Goal: Task Accomplishment & Management: Complete application form

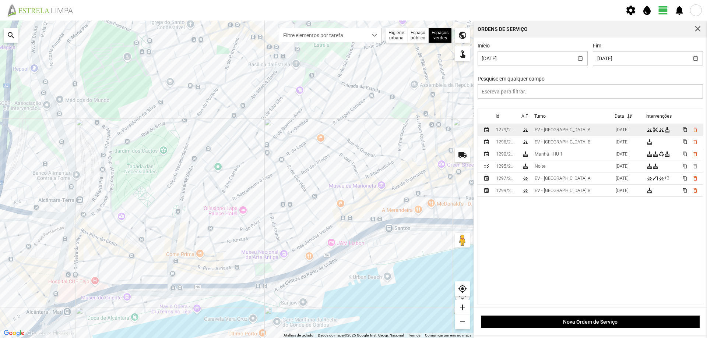
click at [567, 135] on td "EV - [GEOGRAPHIC_DATA] A" at bounding box center [572, 130] width 81 height 12
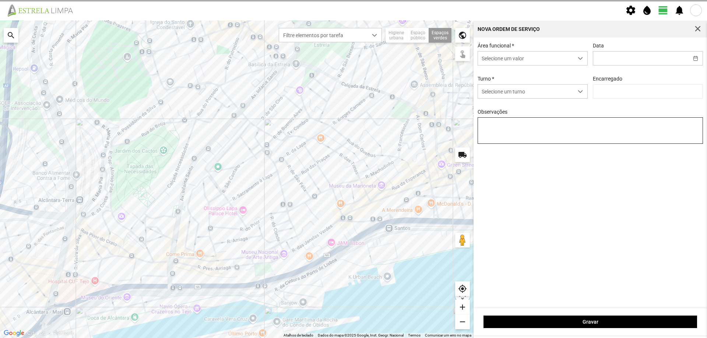
type input "[DATE]"
type textarea "Canteiros e floreiras [GEOGRAPHIC_DATA]"
type input "[PERSON_NAME]"
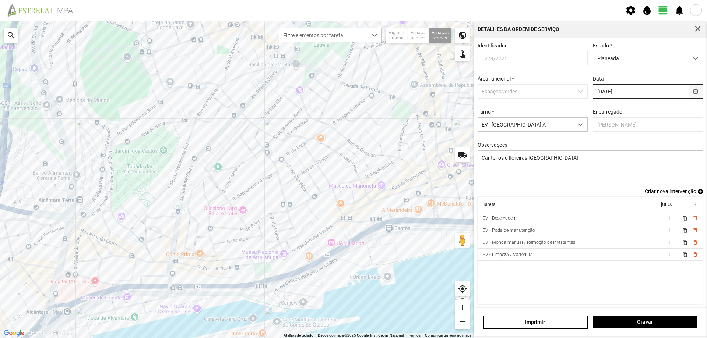
click at [692, 94] on button "button" at bounding box center [696, 92] width 14 height 14
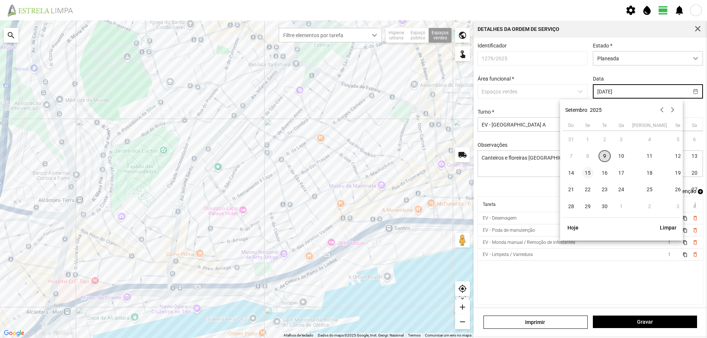
click at [589, 172] on span "15" at bounding box center [588, 173] width 12 height 12
type input "[DATE]"
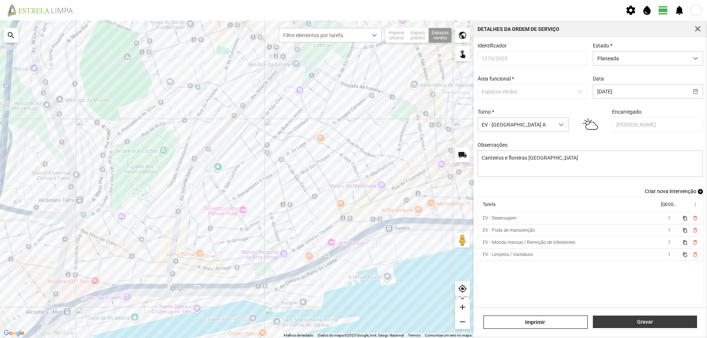
click at [639, 322] on span "Gravar" at bounding box center [645, 322] width 96 height 6
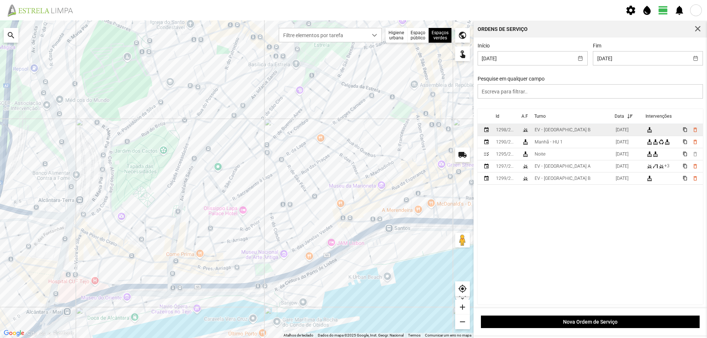
click at [573, 130] on td "EV - [GEOGRAPHIC_DATA] B" at bounding box center [572, 130] width 81 height 12
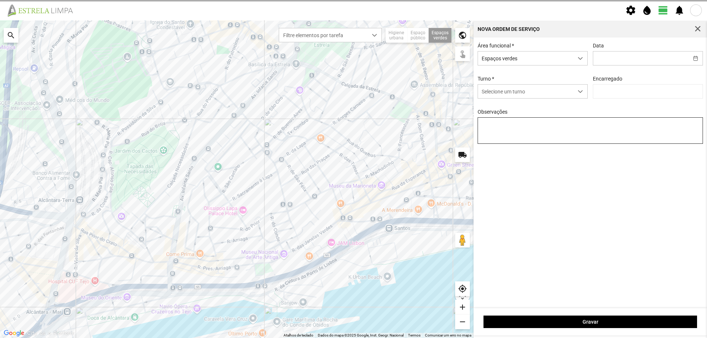
type input "[DATE]"
type input "[PERSON_NAME]"
type textarea "Francesinhas"
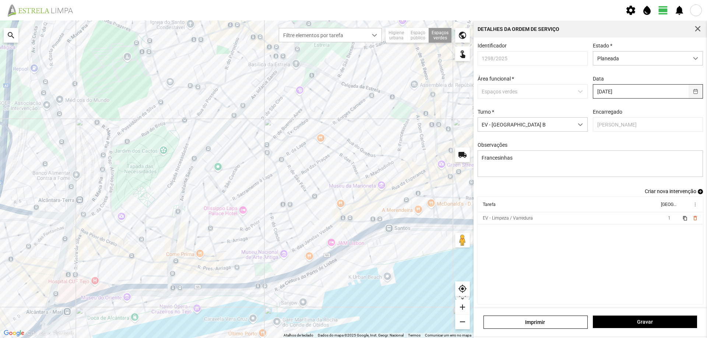
click at [691, 92] on button "button" at bounding box center [696, 92] width 14 height 14
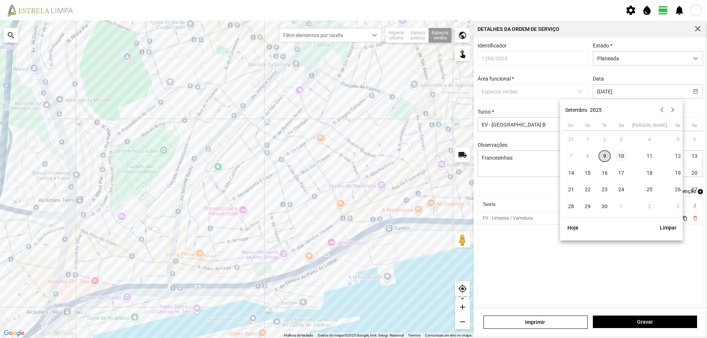
click at [624, 157] on span "10" at bounding box center [622, 157] width 12 height 12
type input "[DATE]"
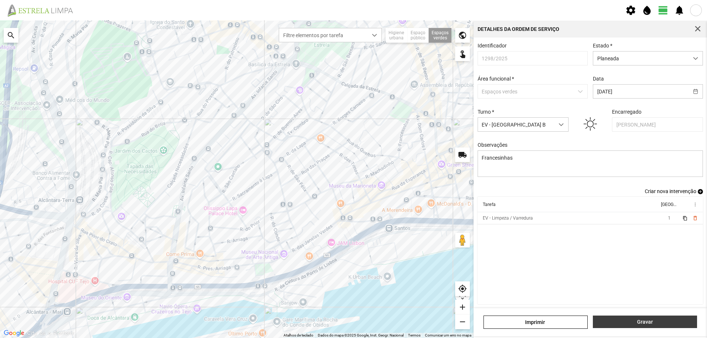
click at [647, 323] on span "Gravar" at bounding box center [645, 322] width 96 height 6
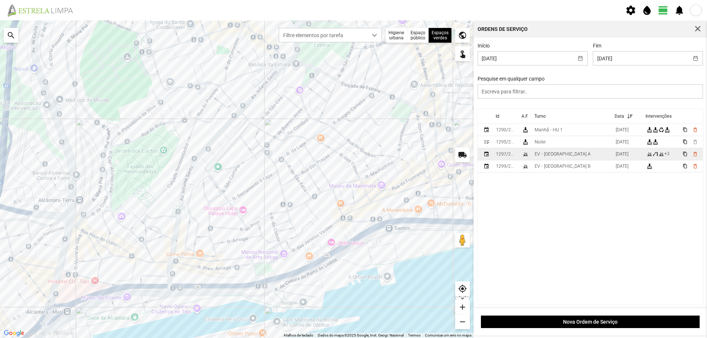
click at [572, 155] on td "EV - [GEOGRAPHIC_DATA] A" at bounding box center [572, 154] width 81 height 12
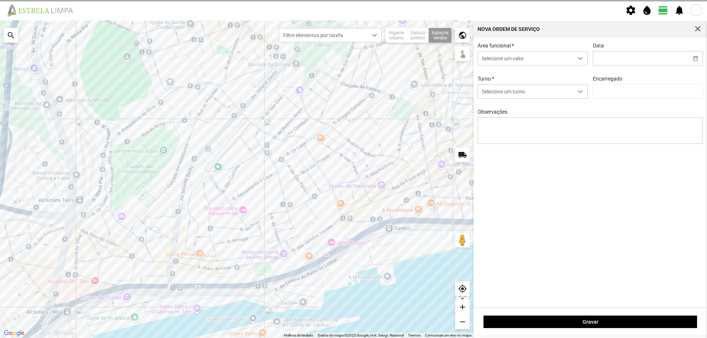
type input "[DATE]"
type input "[PERSON_NAME]"
type textarea "[GEOGRAPHIC_DATA] Antiga"
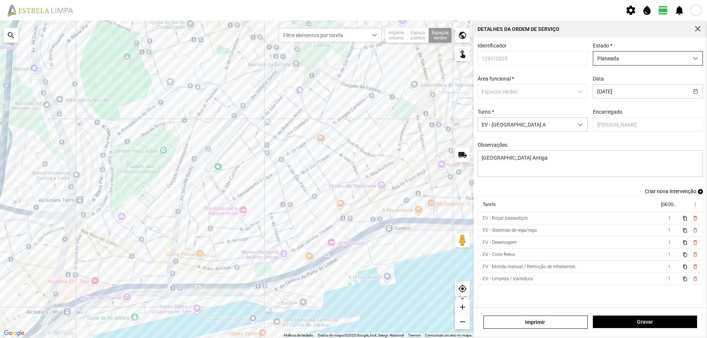
click at [638, 59] on span "Planeada" at bounding box center [640, 59] width 95 height 14
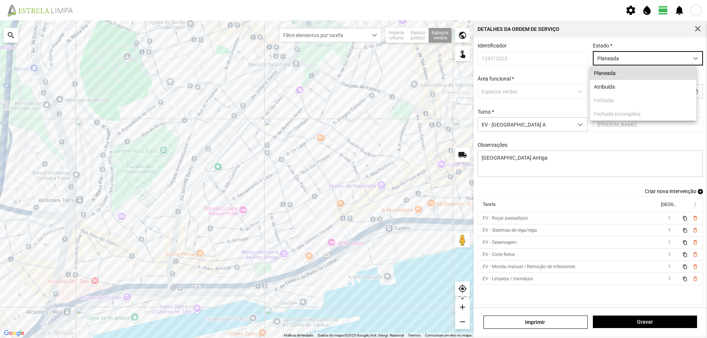
scroll to position [4, 33]
click at [619, 87] on li "Atribuída" at bounding box center [643, 87] width 106 height 14
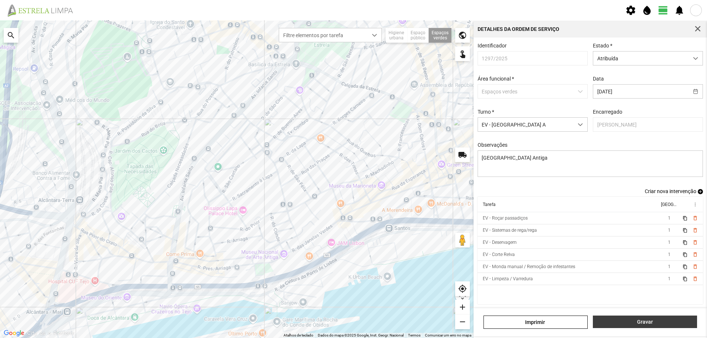
click at [651, 322] on span "Gravar" at bounding box center [645, 322] width 96 height 6
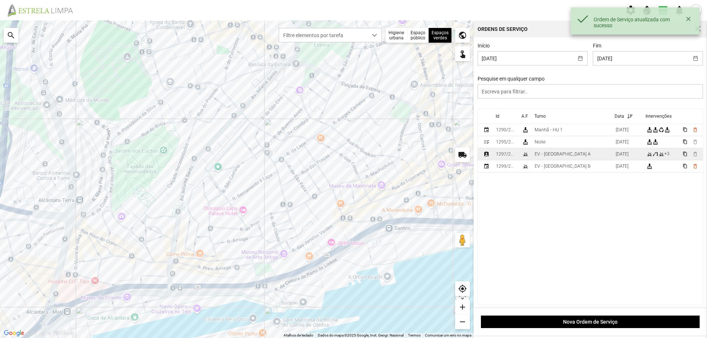
click at [559, 154] on div "EV - [GEOGRAPHIC_DATA] A" at bounding box center [563, 154] width 56 height 5
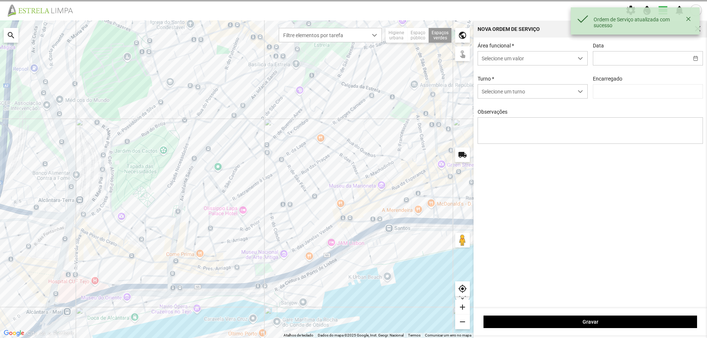
type input "[DATE]"
type textarea "[GEOGRAPHIC_DATA] Antiga"
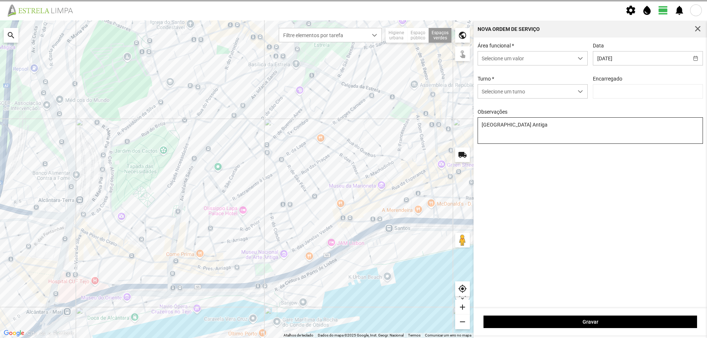
type input "[PERSON_NAME]"
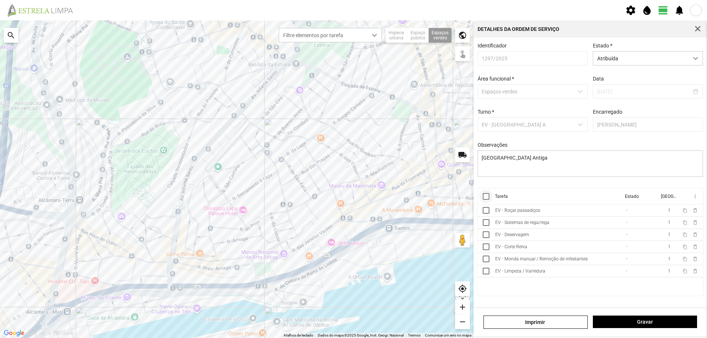
click at [486, 200] on div at bounding box center [486, 196] width 7 height 7
click at [695, 199] on span "more_vert" at bounding box center [695, 197] width 6 height 6
click at [675, 209] on span "Marcar como Concluída" at bounding box center [656, 211] width 55 height 5
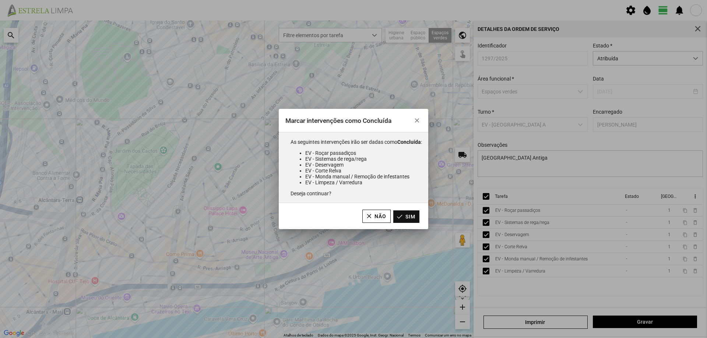
click at [411, 219] on button "Sim" at bounding box center [406, 217] width 26 height 13
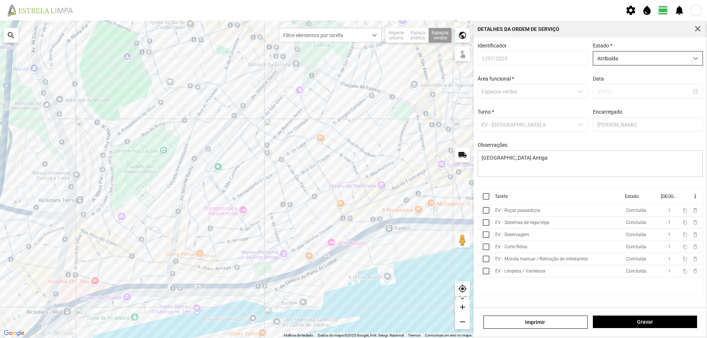
click at [650, 63] on span "Atribuída" at bounding box center [640, 59] width 95 height 14
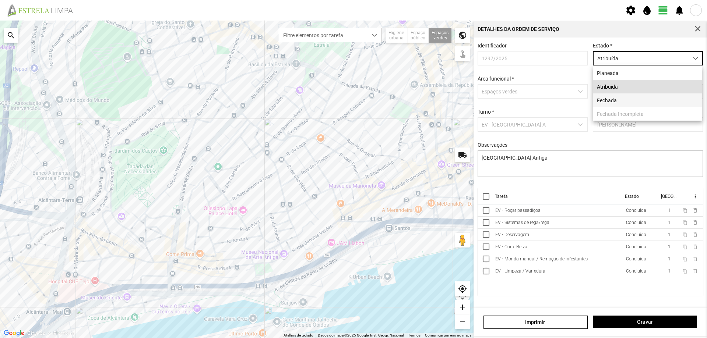
click at [618, 99] on li "Fechada" at bounding box center [647, 101] width 109 height 14
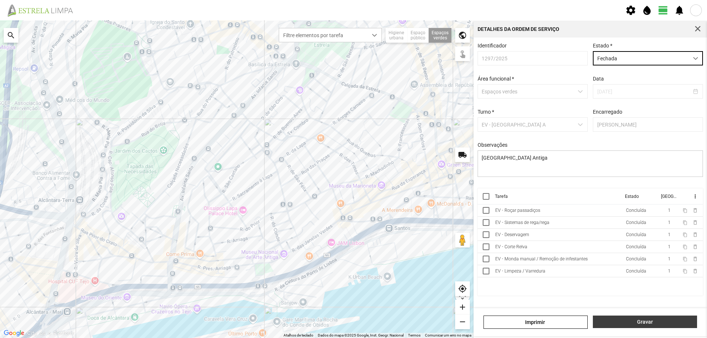
click at [642, 321] on span "Gravar" at bounding box center [645, 322] width 96 height 6
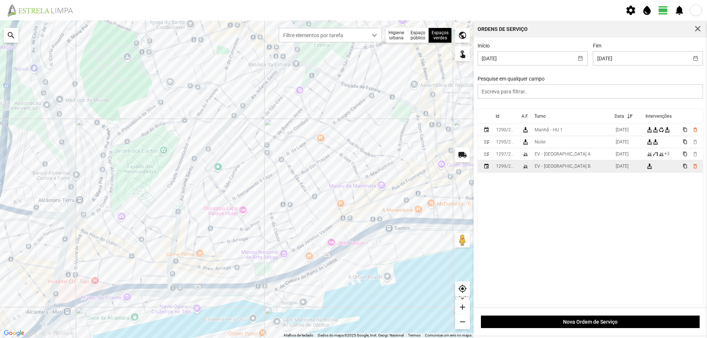
click at [569, 168] on td "EV - [GEOGRAPHIC_DATA] B" at bounding box center [572, 167] width 81 height 12
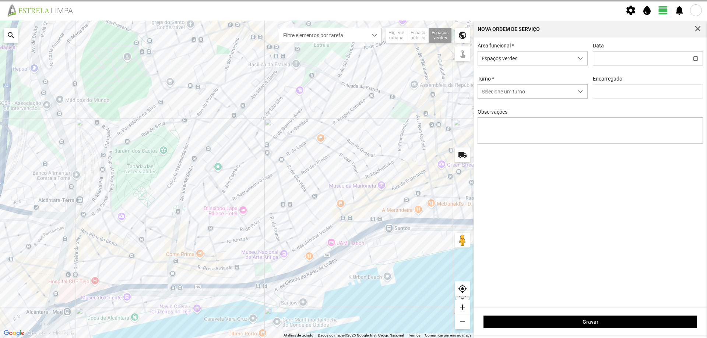
type input "[DATE]"
type input "[PERSON_NAME]"
type textarea "Recolha de papeleiras"
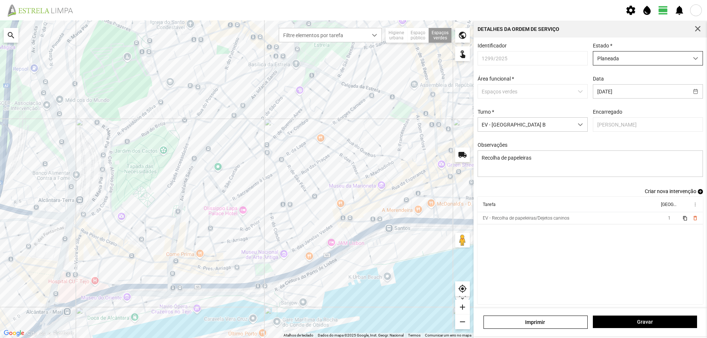
click at [650, 60] on span "Planeada" at bounding box center [640, 59] width 95 height 14
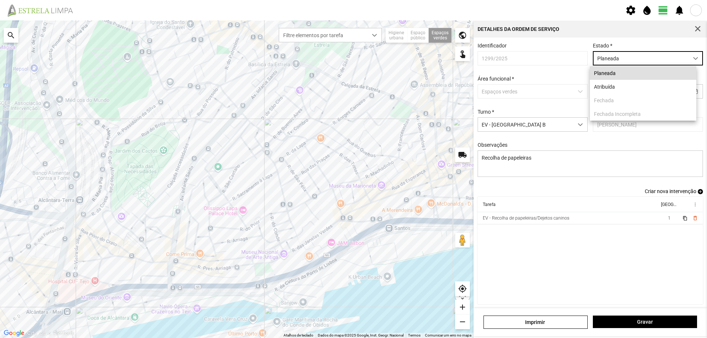
scroll to position [4, 33]
click at [636, 88] on li "Atribuída" at bounding box center [643, 87] width 106 height 14
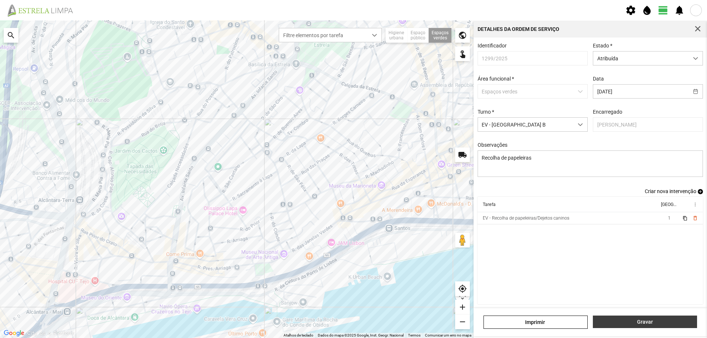
click at [648, 319] on span "Gravar" at bounding box center [645, 322] width 96 height 6
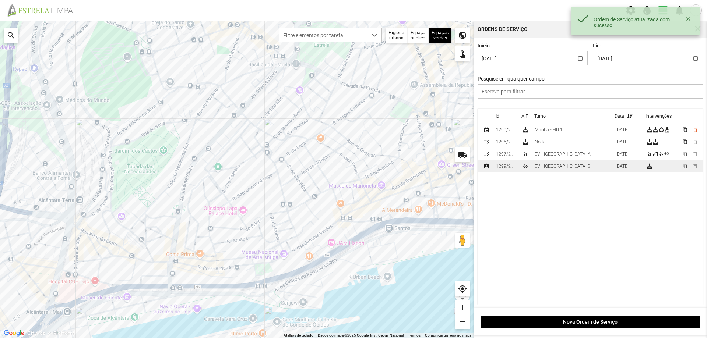
click at [578, 170] on td "EV - [GEOGRAPHIC_DATA] B" at bounding box center [572, 167] width 81 height 12
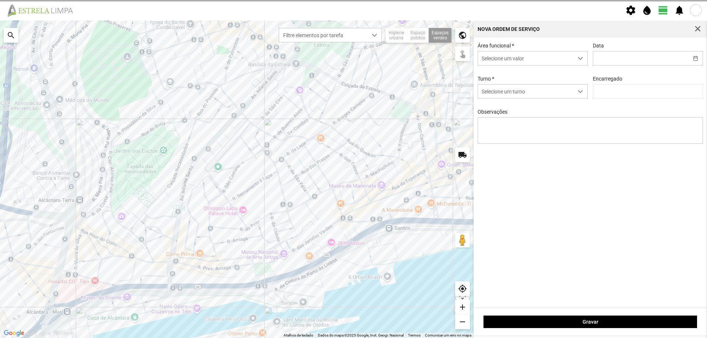
type input "[DATE]"
type textarea "Recolha de papeleiras"
type input "[PERSON_NAME]"
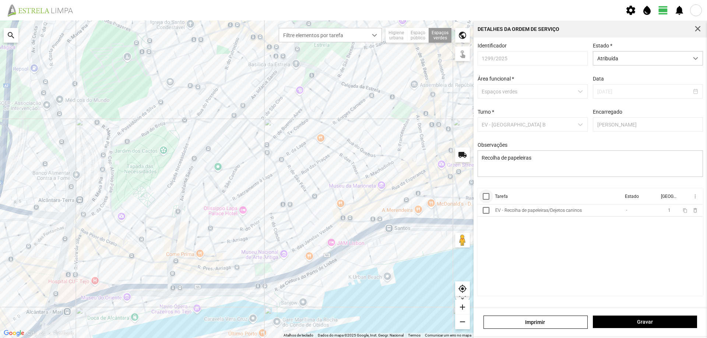
click at [487, 200] on div at bounding box center [486, 196] width 7 height 7
click at [697, 200] on span "more_vert" at bounding box center [695, 197] width 6 height 6
click at [666, 212] on span "Marcar como Concluída" at bounding box center [656, 211] width 55 height 5
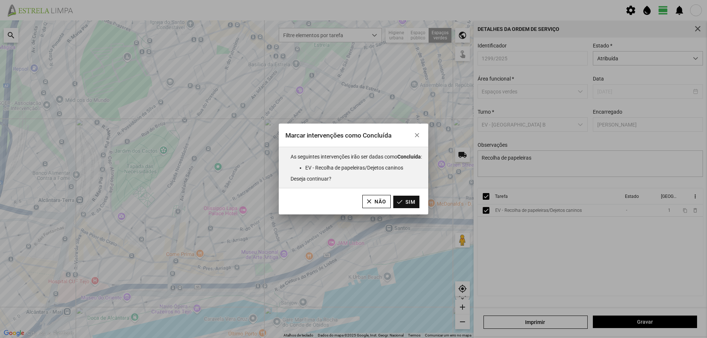
click at [417, 203] on button "Sim" at bounding box center [406, 202] width 26 height 13
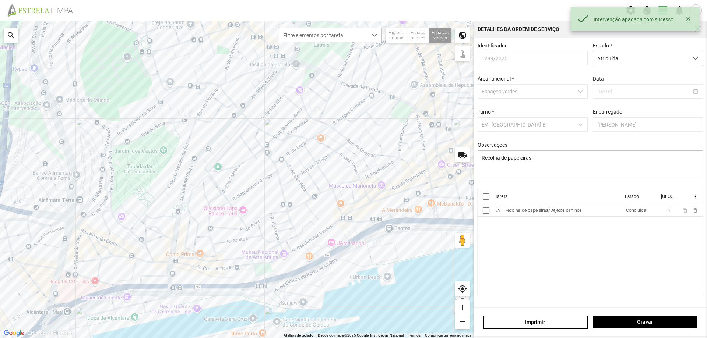
click at [657, 61] on span "Atribuída" at bounding box center [640, 59] width 95 height 14
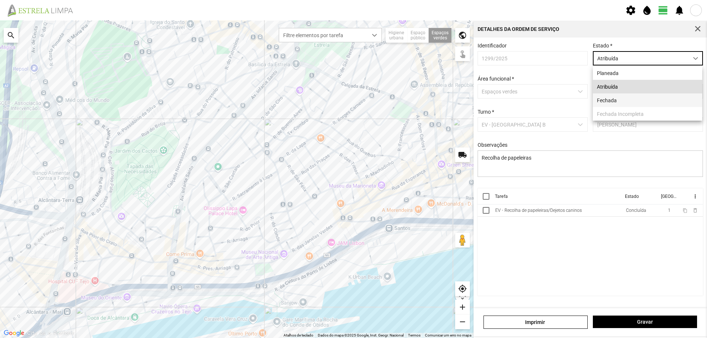
click at [623, 100] on li "Fechada" at bounding box center [647, 101] width 109 height 14
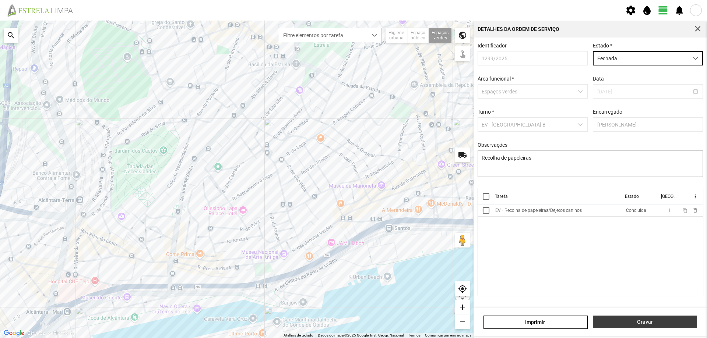
click at [627, 319] on button "Gravar" at bounding box center [645, 322] width 104 height 13
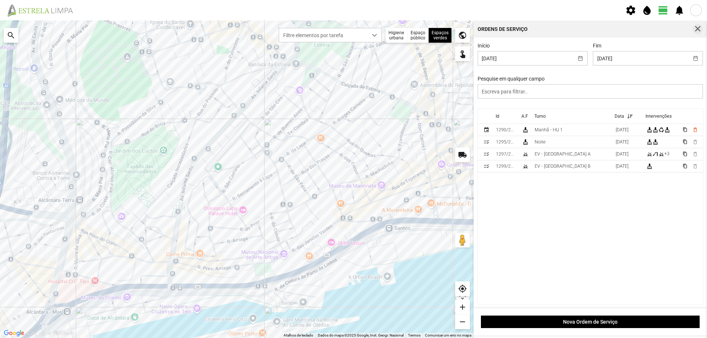
click at [696, 28] on span "button" at bounding box center [698, 29] width 7 height 7
